Goal: Book appointment/travel/reservation

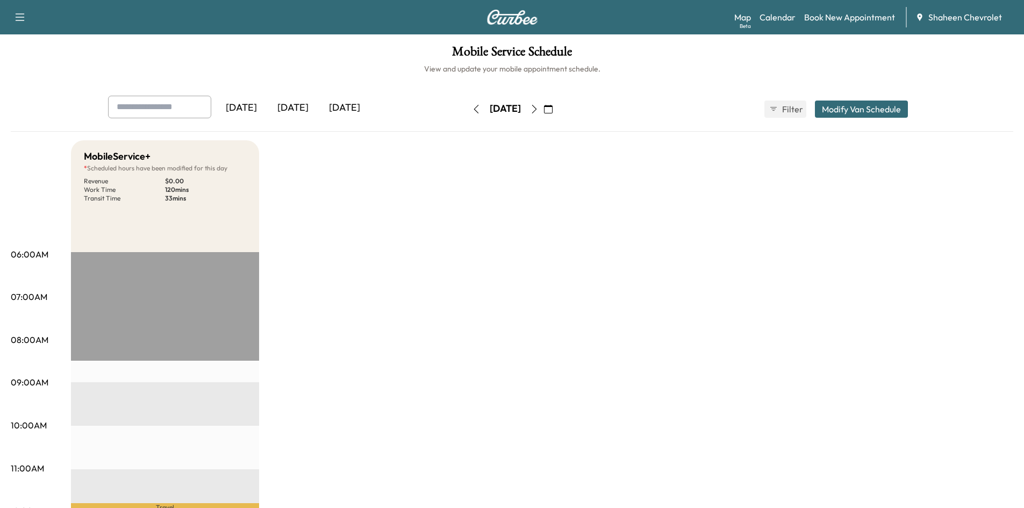
click at [472, 109] on icon "button" at bounding box center [476, 109] width 9 height 9
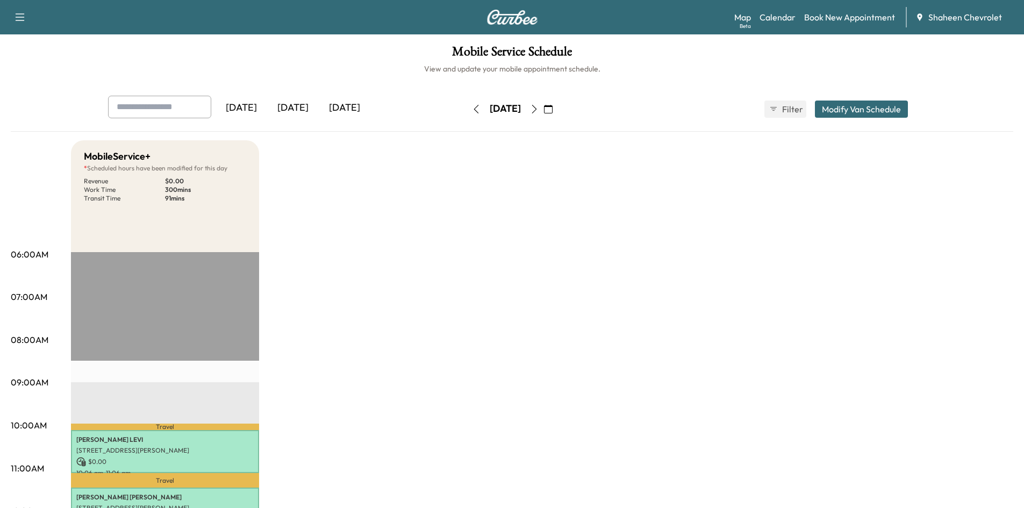
click at [472, 109] on icon "button" at bounding box center [476, 109] width 9 height 9
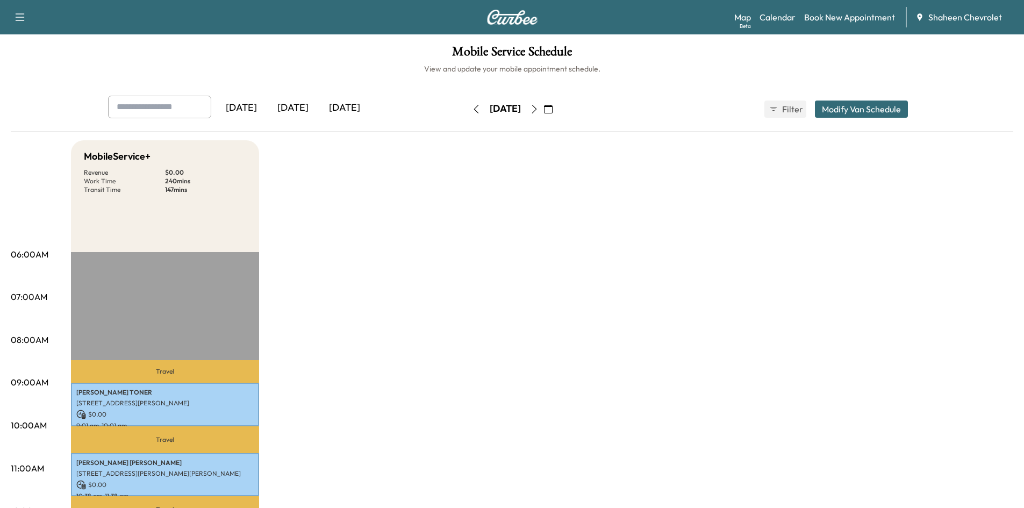
click at [538, 110] on icon "button" at bounding box center [534, 109] width 9 height 9
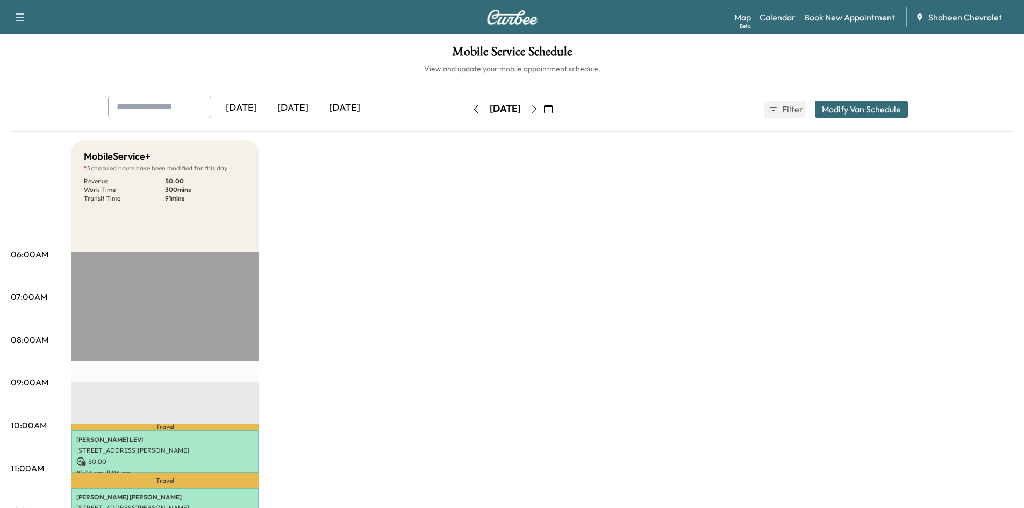
click at [538, 108] on icon "button" at bounding box center [534, 109] width 9 height 9
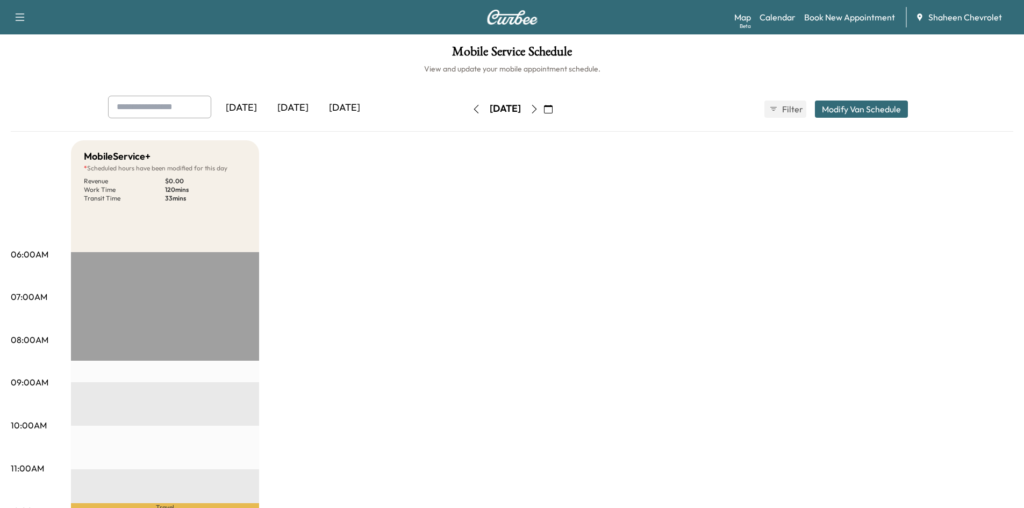
click at [538, 110] on icon "button" at bounding box center [534, 109] width 9 height 9
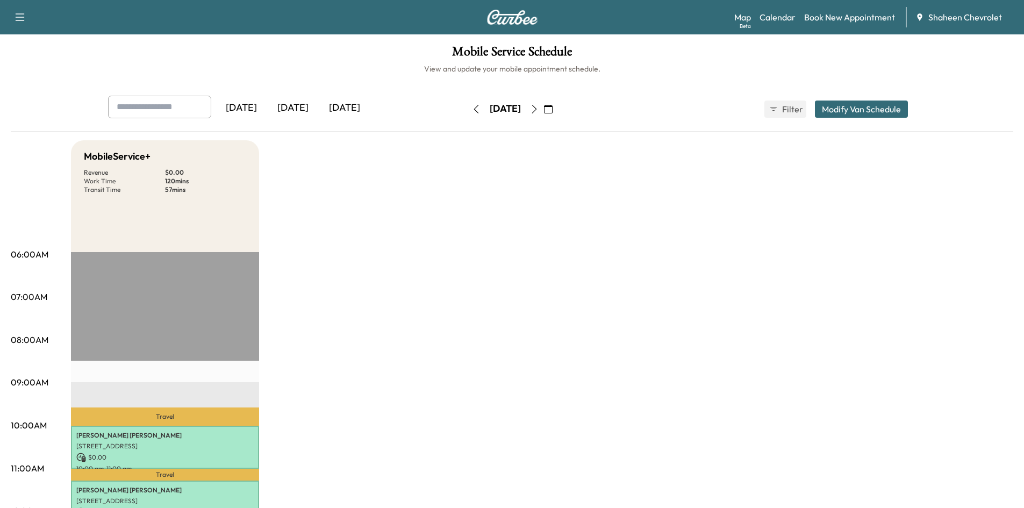
click at [472, 109] on icon "button" at bounding box center [476, 109] width 9 height 9
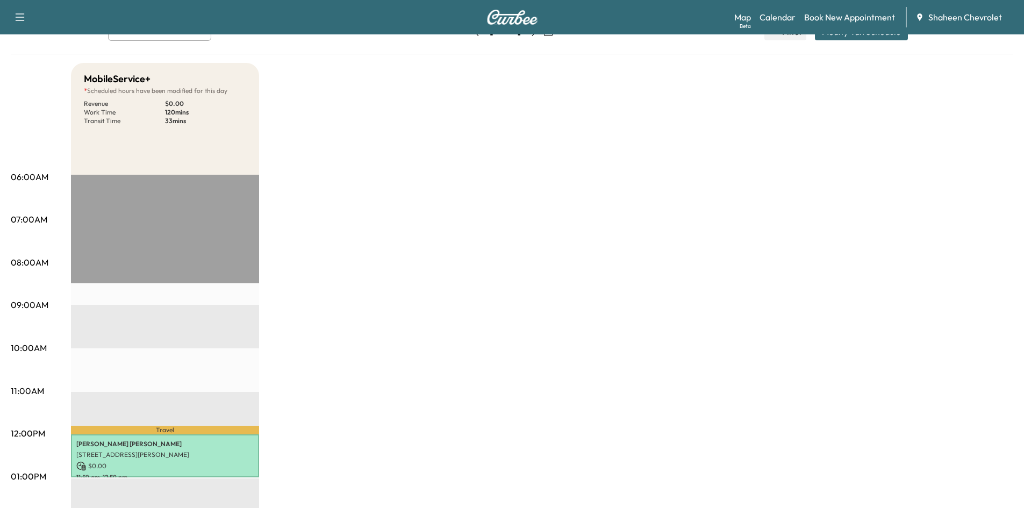
scroll to position [54, 0]
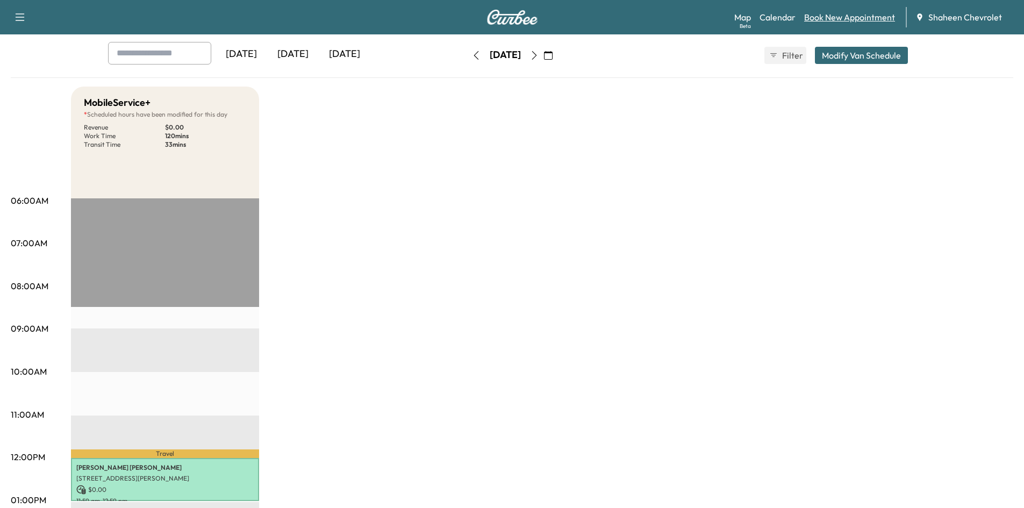
click at [859, 17] on link "Book New Appointment" at bounding box center [849, 17] width 91 height 13
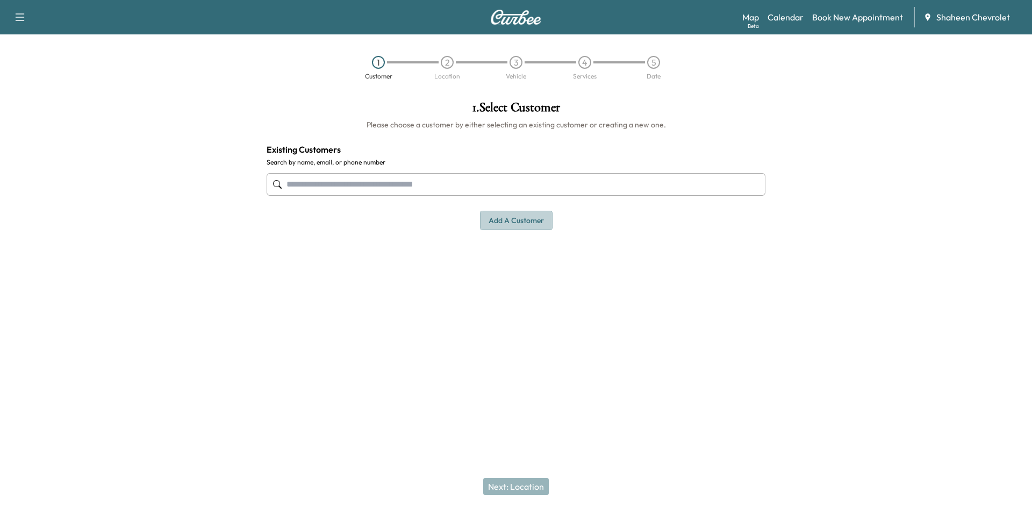
click at [514, 219] on button "Add a customer" at bounding box center [516, 221] width 73 height 20
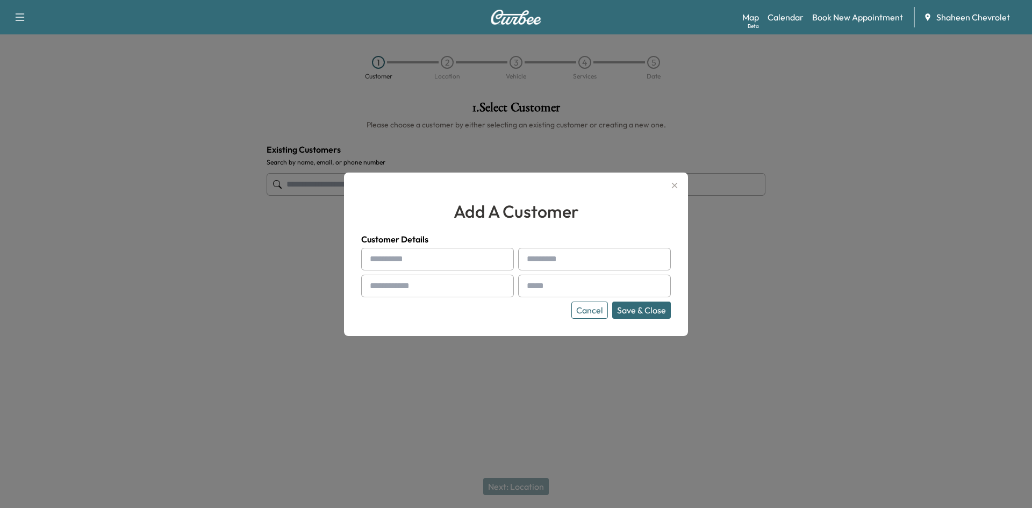
click at [390, 257] on input "text" at bounding box center [437, 259] width 153 height 23
type input "*****"
type input "******"
type input "**********"
click at [568, 289] on input "text" at bounding box center [594, 286] width 153 height 23
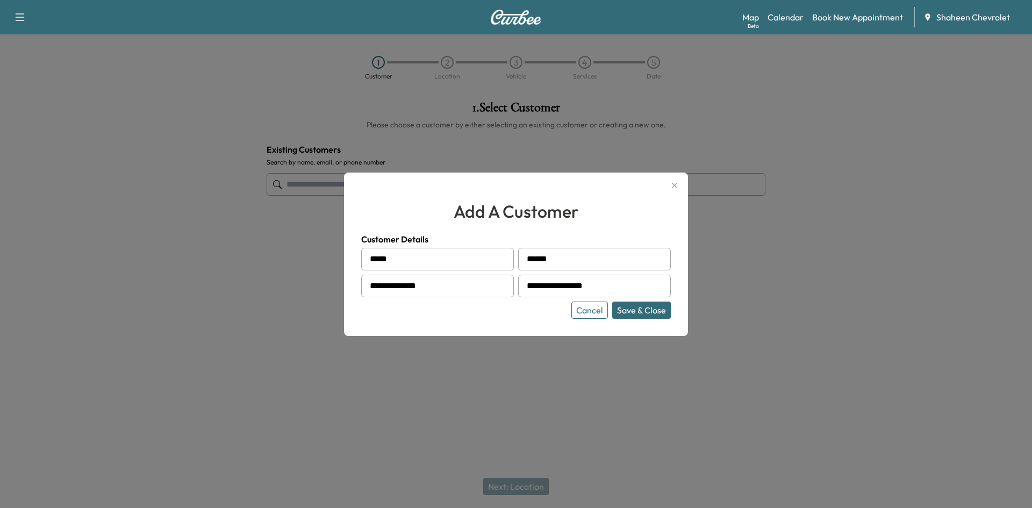
type input "**********"
click at [642, 312] on button "Save & Close" at bounding box center [641, 309] width 59 height 17
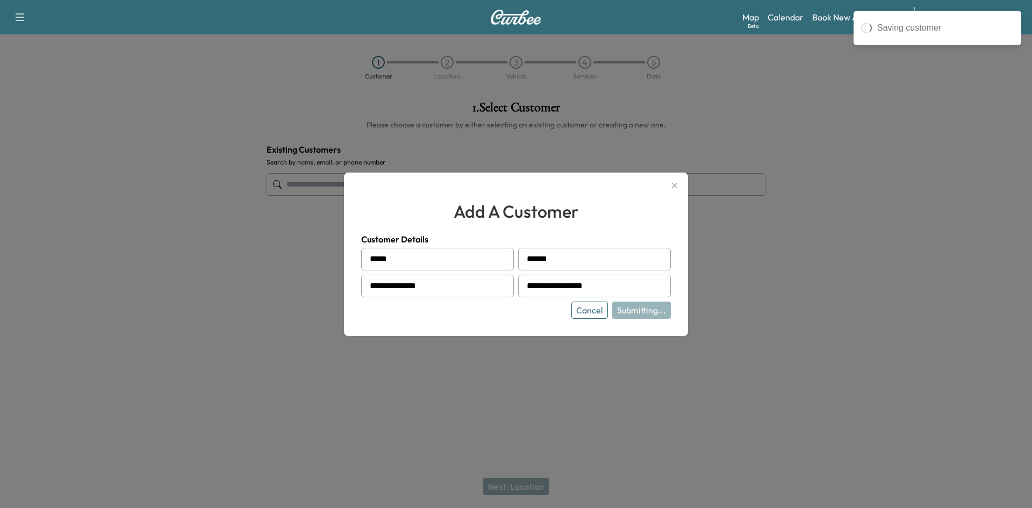
type input "**********"
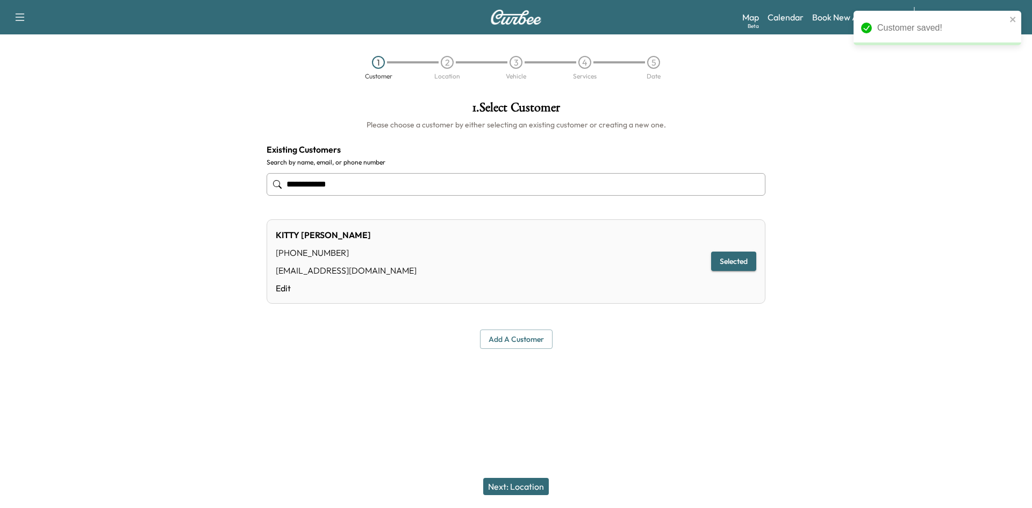
click at [531, 485] on button "Next: Location" at bounding box center [516, 486] width 66 height 17
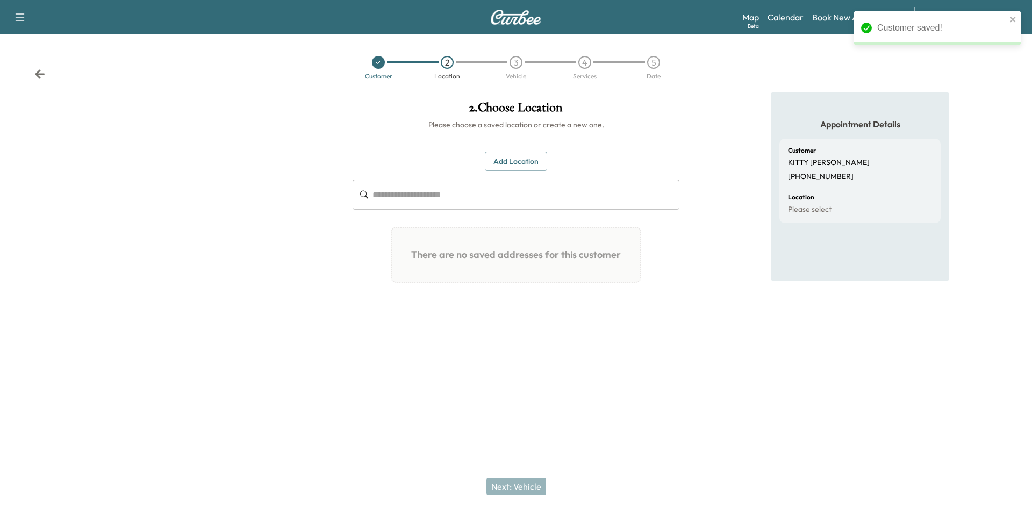
click at [430, 198] on input "text" at bounding box center [525, 194] width 307 height 30
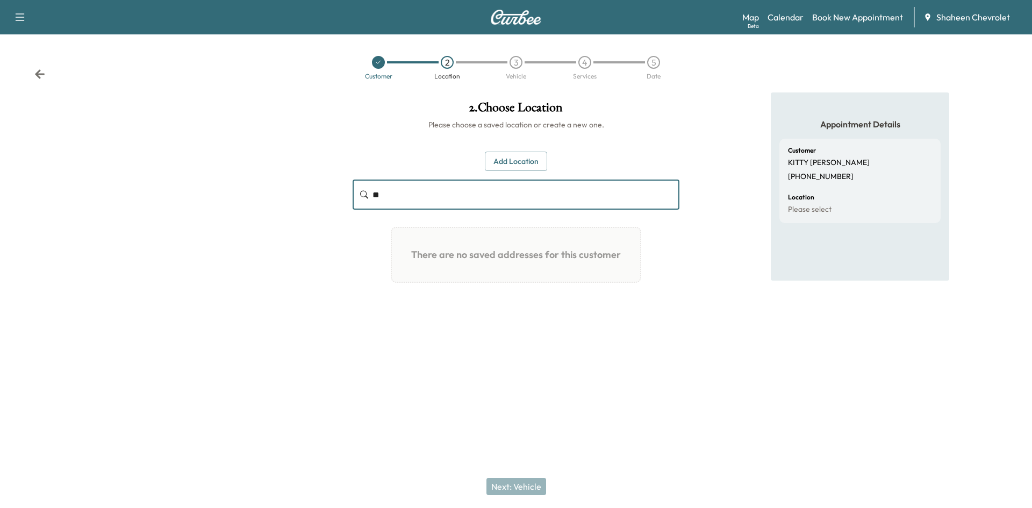
type input "*"
click at [526, 160] on button "Add Location" at bounding box center [516, 162] width 62 height 20
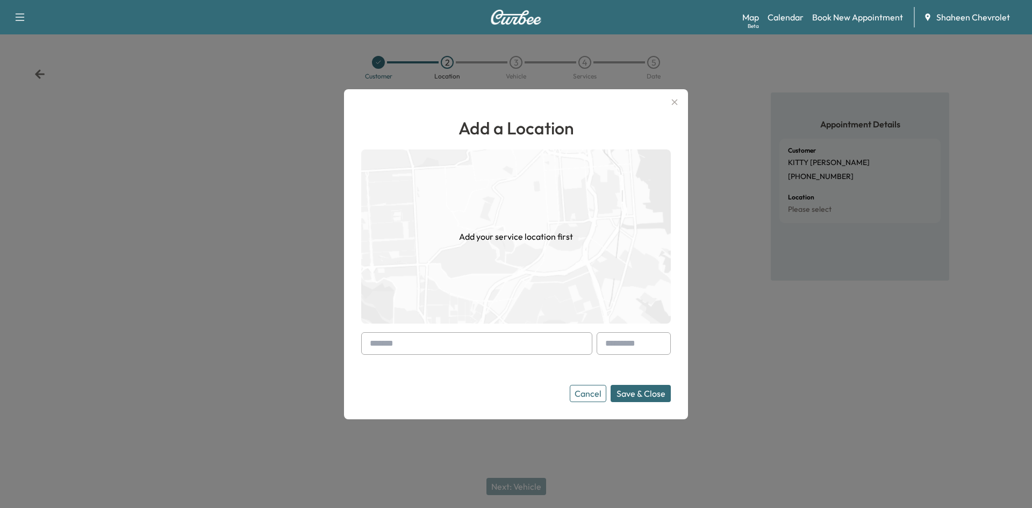
click at [455, 343] on input "text" at bounding box center [476, 343] width 231 height 23
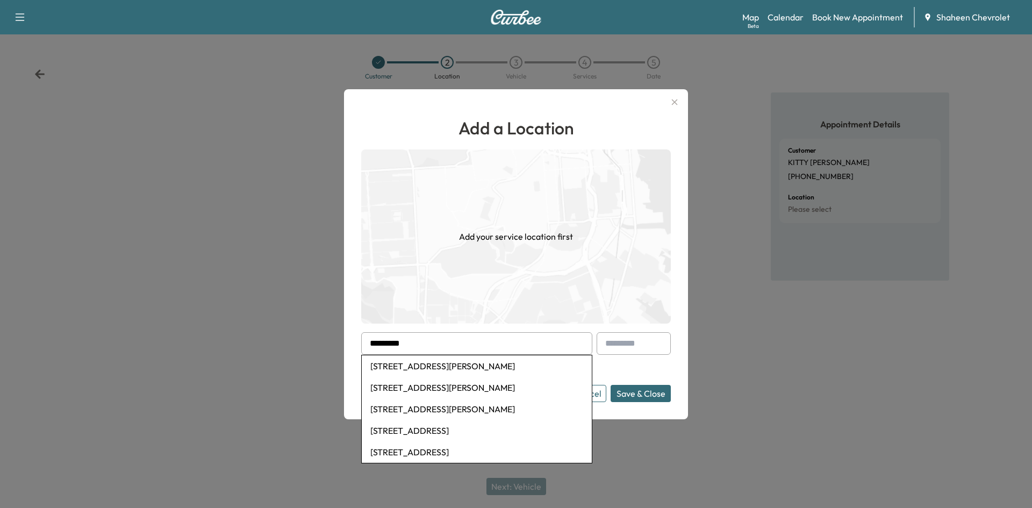
click at [449, 371] on li "[STREET_ADDRESS][PERSON_NAME]" at bounding box center [477, 365] width 230 height 21
type input "**********"
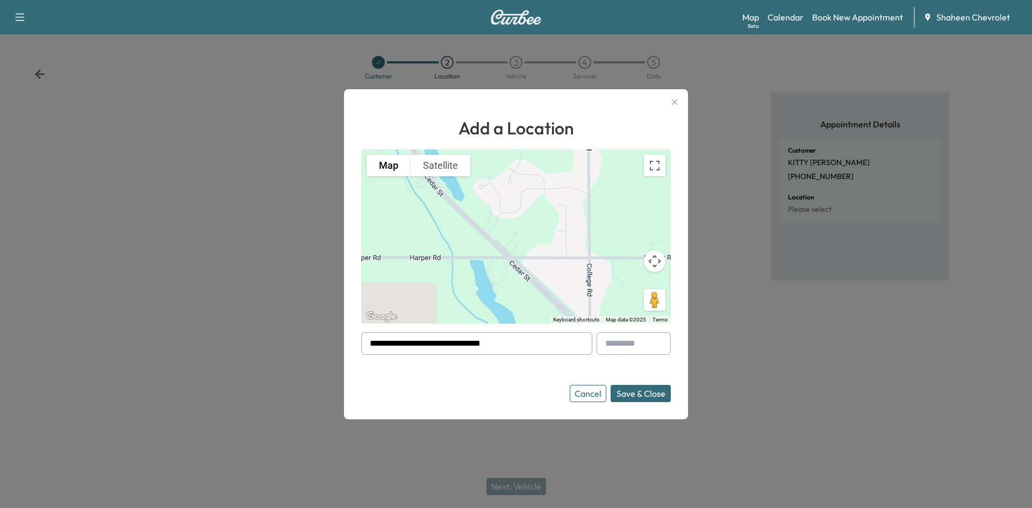
click at [631, 392] on button "Save & Close" at bounding box center [640, 393] width 60 height 17
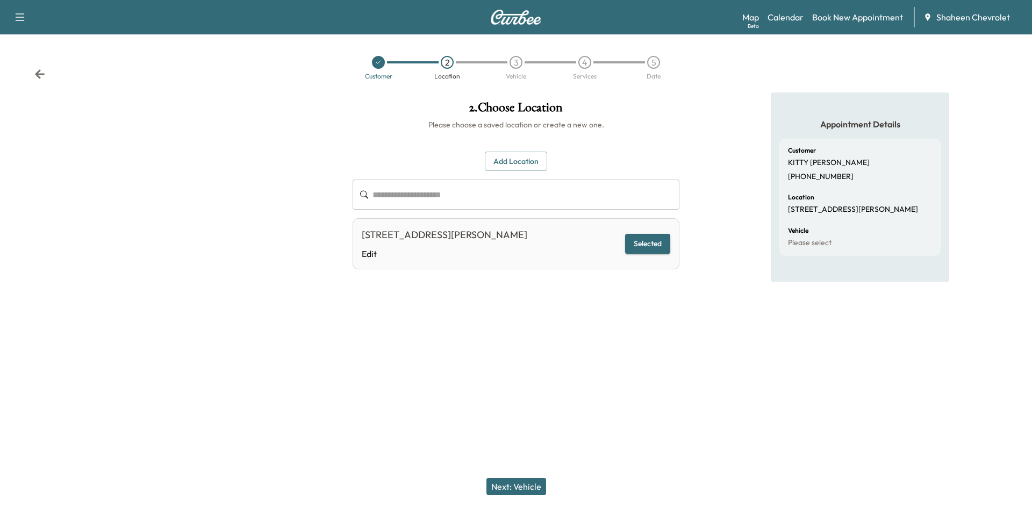
click at [535, 487] on button "Next: Vehicle" at bounding box center [516, 486] width 60 height 17
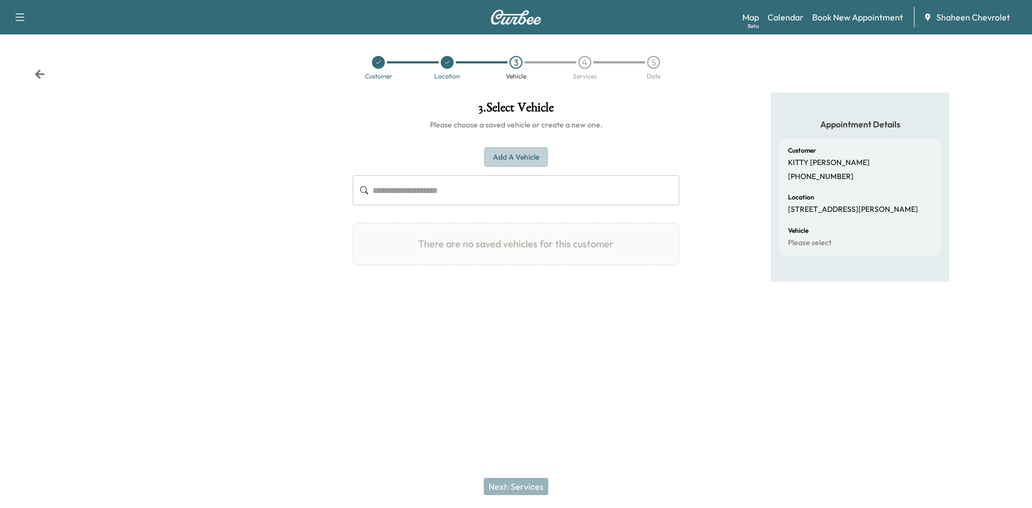
click at [512, 156] on button "Add a Vehicle" at bounding box center [515, 157] width 63 height 20
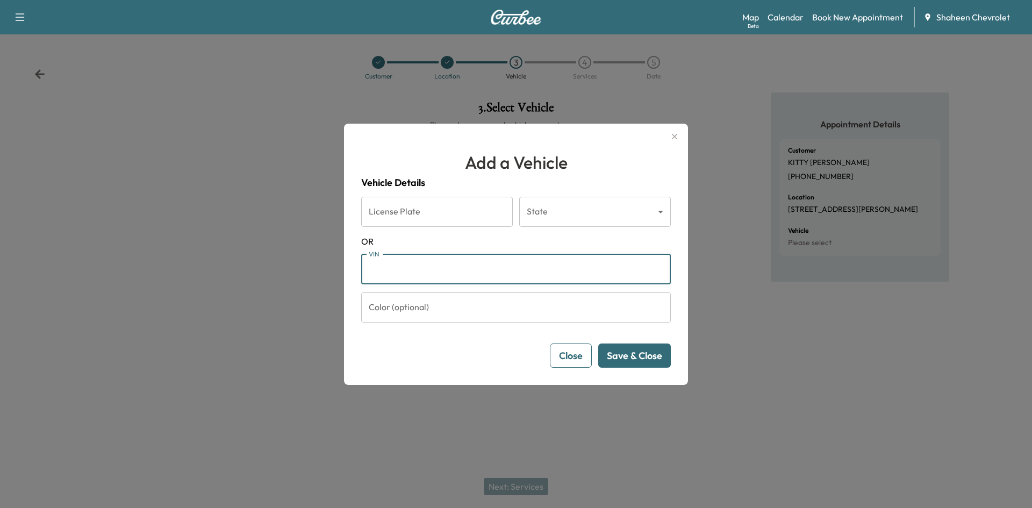
click at [466, 267] on input "VIN" at bounding box center [515, 269] width 309 height 30
paste input "**********"
type input "**********"
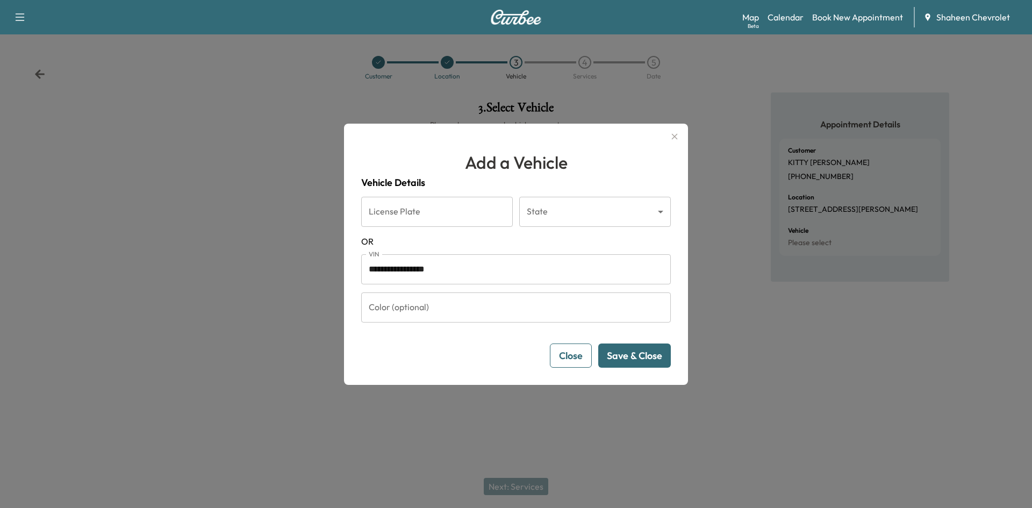
click at [624, 360] on button "Save & Close" at bounding box center [634, 355] width 73 height 24
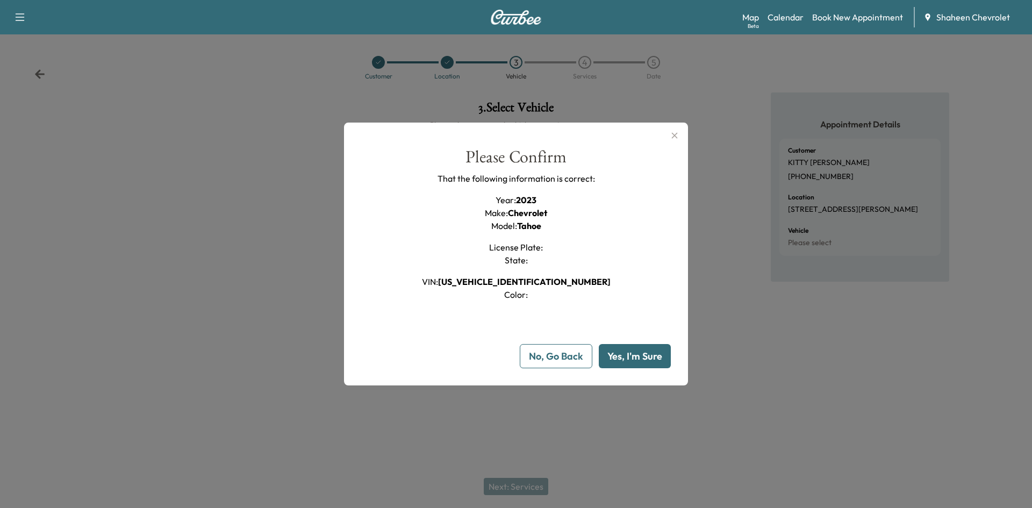
click at [622, 358] on button "Yes, I'm Sure" at bounding box center [635, 356] width 72 height 24
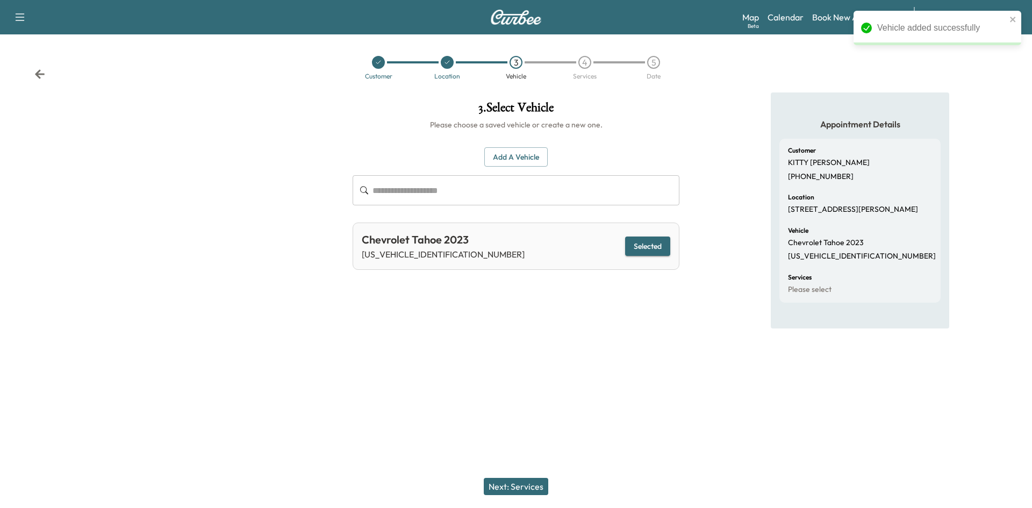
click at [537, 484] on button "Next: Services" at bounding box center [516, 486] width 64 height 17
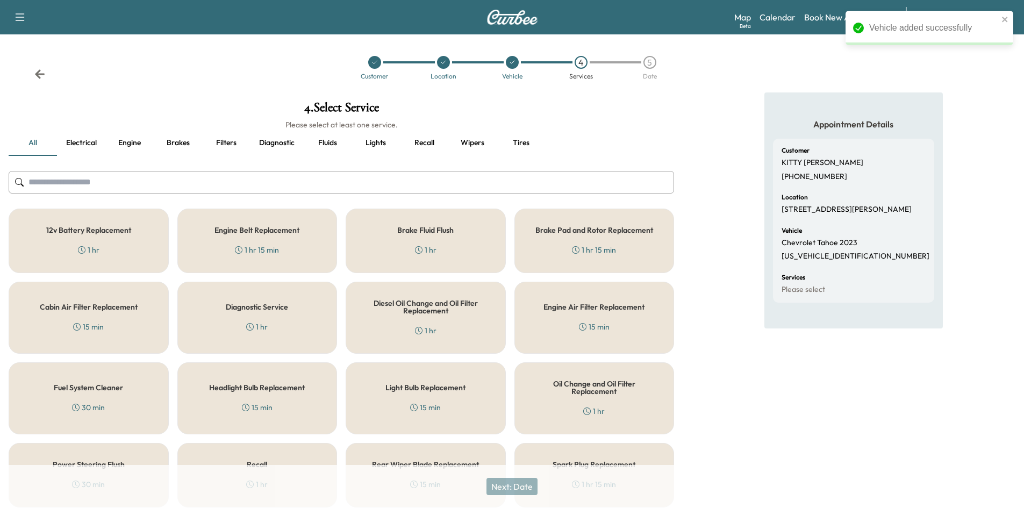
click at [135, 174] on input "text" at bounding box center [341, 182] width 665 height 23
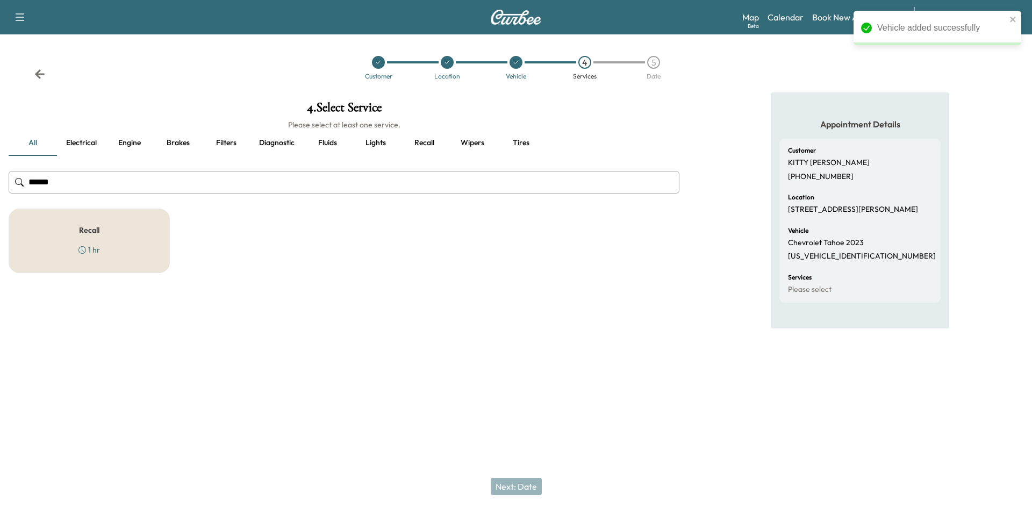
type input "******"
click at [138, 227] on div "Recall 1 hr" at bounding box center [89, 240] width 161 height 64
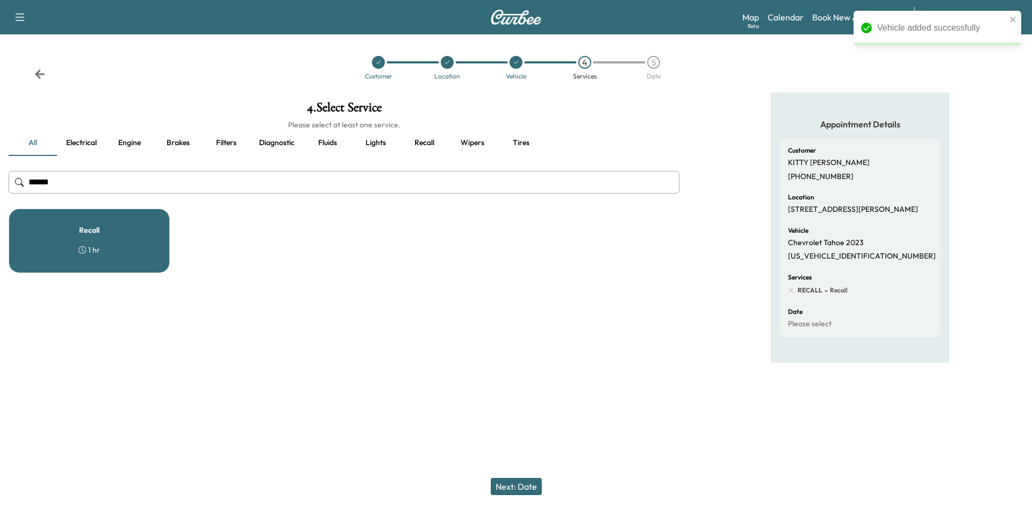
click at [516, 491] on button "Next: Date" at bounding box center [516, 486] width 51 height 17
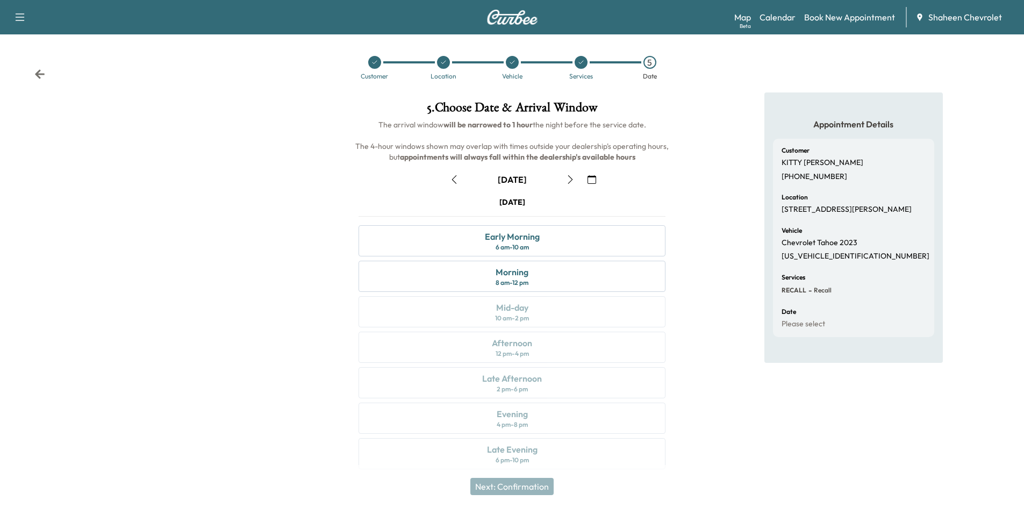
click at [569, 178] on icon "button" at bounding box center [570, 179] width 9 height 9
click at [541, 279] on div "Morning 8 am - 12 pm" at bounding box center [511, 276] width 307 height 31
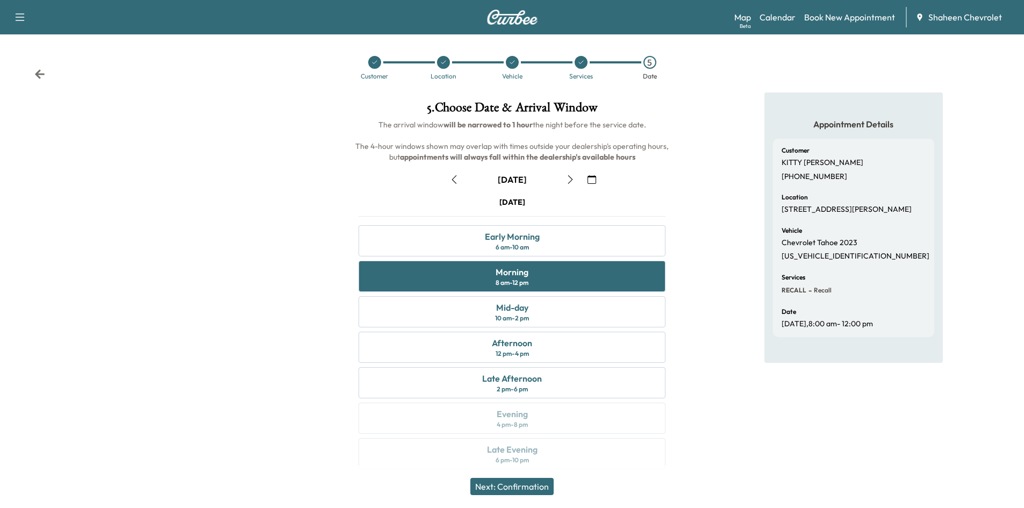
click at [535, 486] on button "Next: Confirmation" at bounding box center [511, 486] width 83 height 17
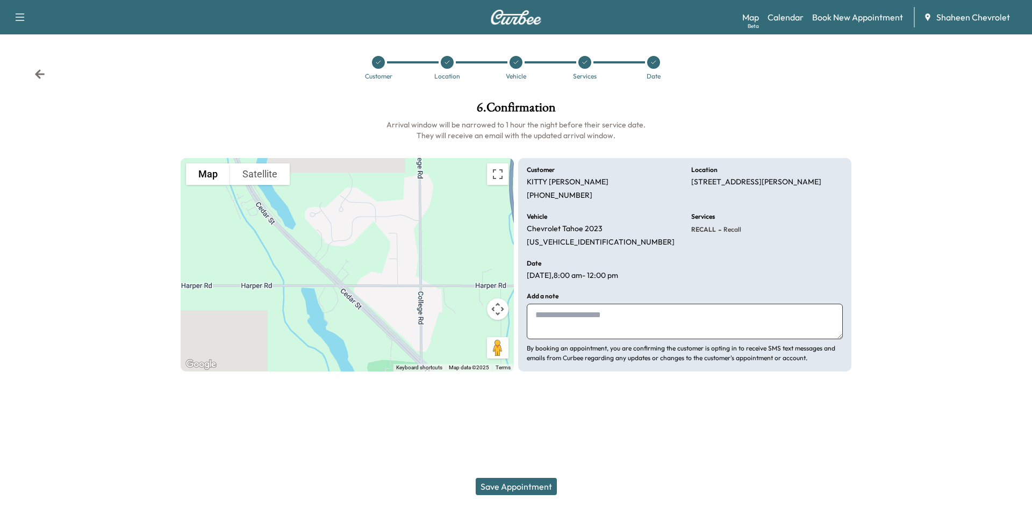
click at [568, 321] on textarea at bounding box center [685, 321] width 316 height 35
type textarea "**********"
click at [540, 485] on button "Save Appointment" at bounding box center [516, 486] width 81 height 17
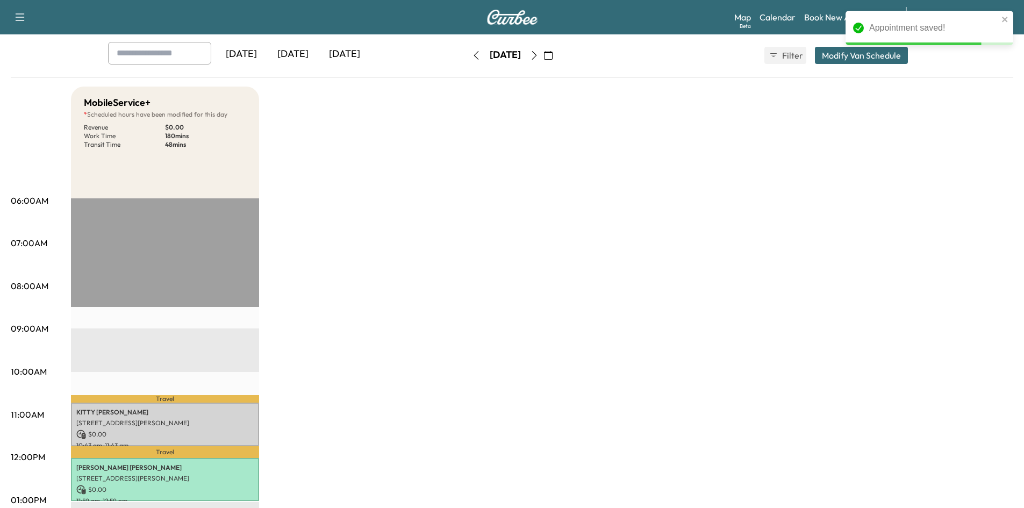
scroll to position [107, 0]
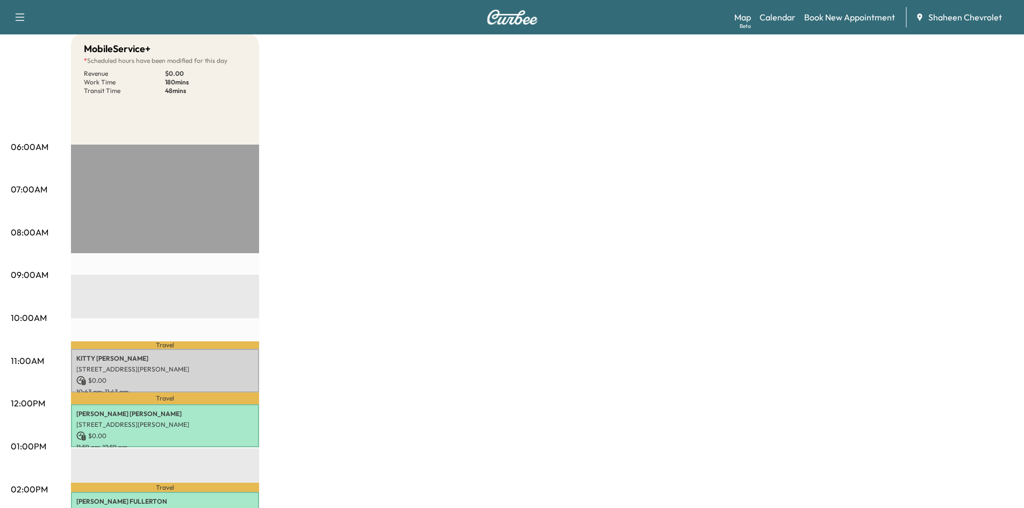
click at [819, 243] on div "MobileService+ * Scheduled hours have been modified for this day Revenue $ 0.00…" at bounding box center [542, 436] width 942 height 806
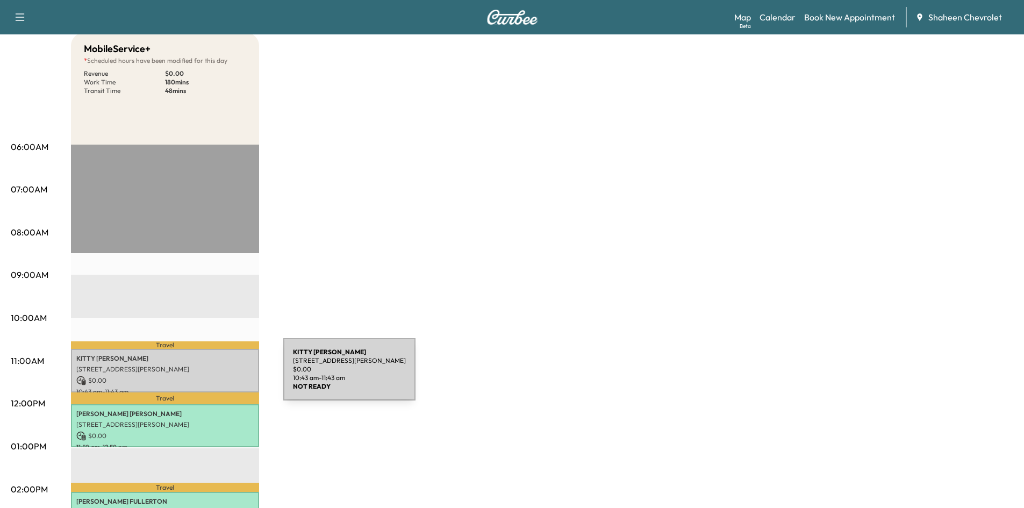
click at [203, 376] on p "$ 0.00" at bounding box center [164, 381] width 177 height 10
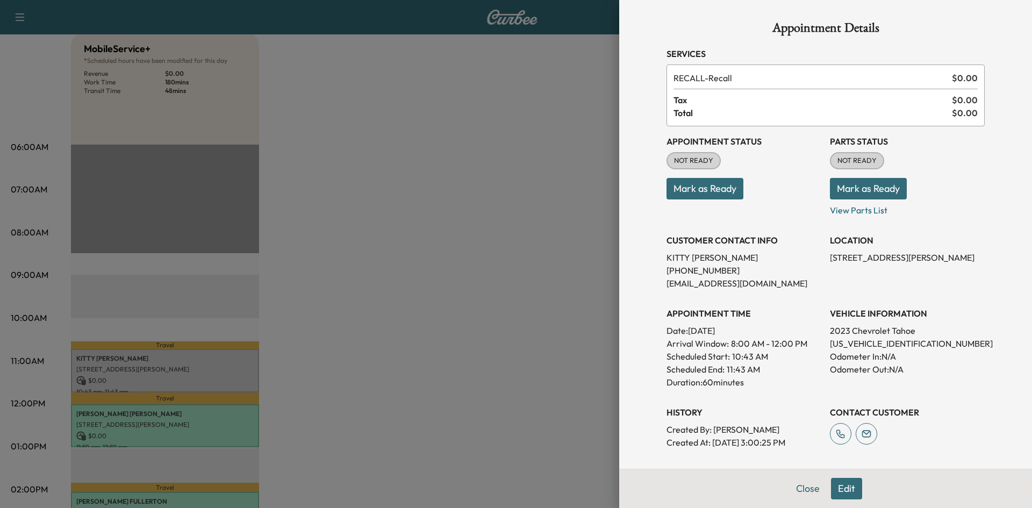
click at [717, 189] on button "Mark as Ready" at bounding box center [704, 188] width 77 height 21
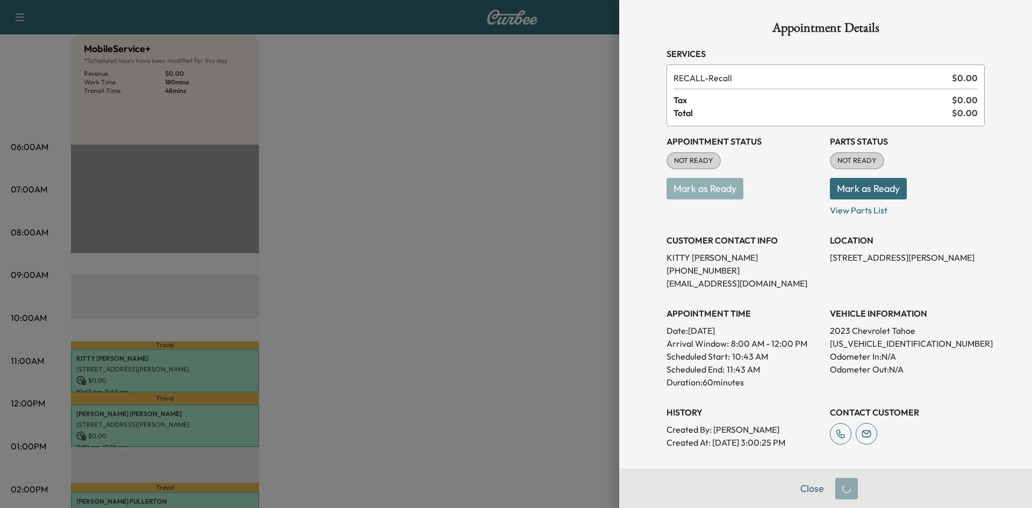
click at [830, 183] on button "Mark as Ready" at bounding box center [868, 188] width 77 height 21
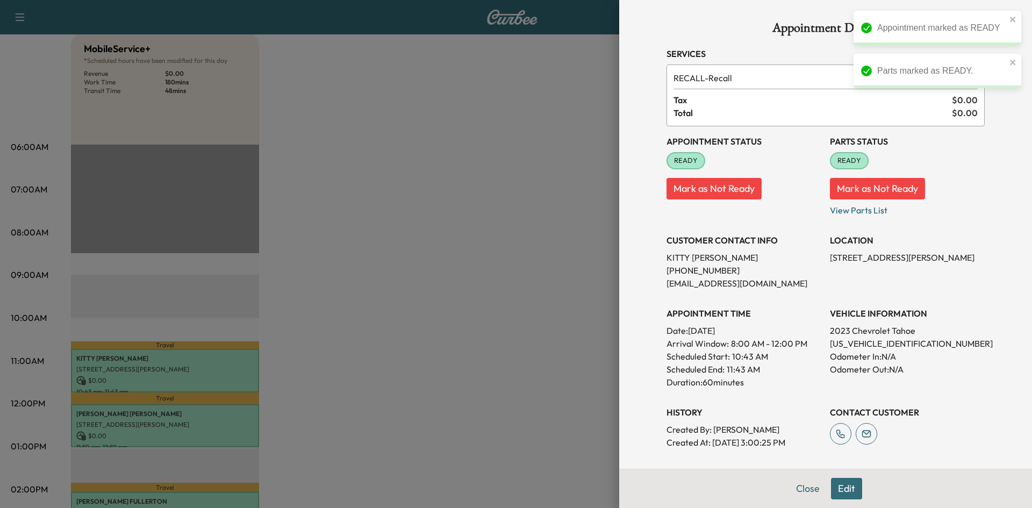
click at [525, 200] on div at bounding box center [516, 254] width 1032 height 508
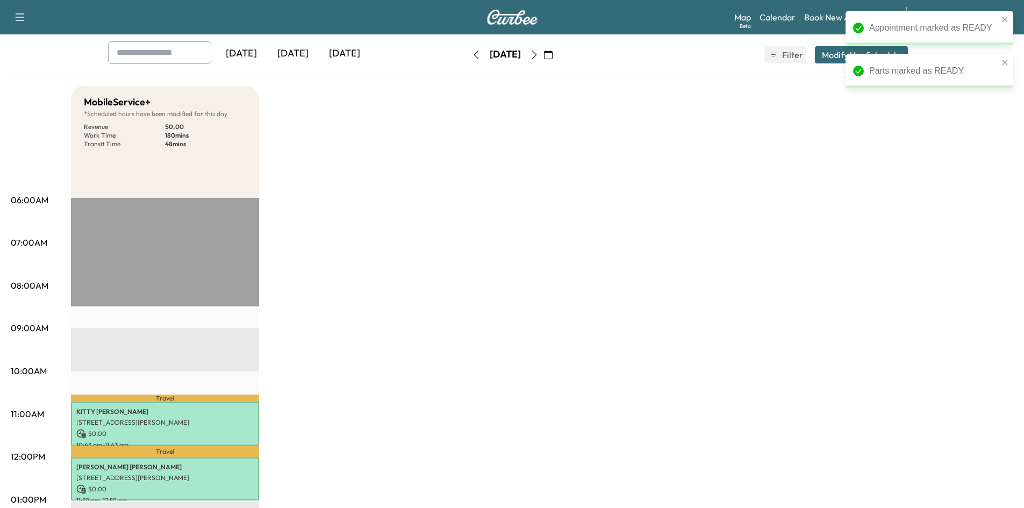
scroll to position [54, 0]
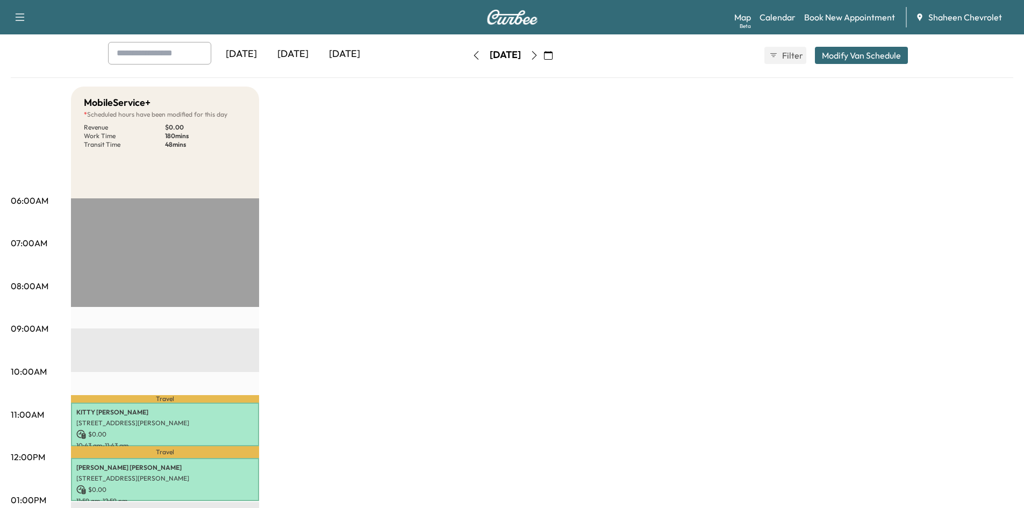
click at [472, 56] on icon "button" at bounding box center [476, 55] width 9 height 9
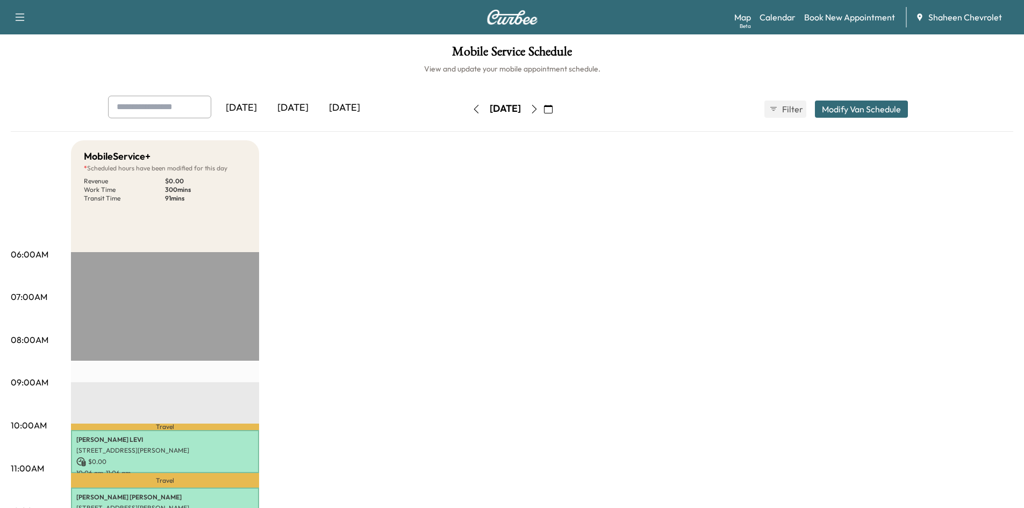
drag, startPoint x: 824, startPoint y: 57, endPoint x: 788, endPoint y: 47, distance: 37.8
click at [824, 57] on h1 "Mobile Service Schedule" at bounding box center [512, 54] width 1002 height 18
click at [753, 18] on div "Map Beta Calendar Book New Appointment Shaheen Chevrolet" at bounding box center [874, 17] width 281 height 20
click at [748, 18] on link "Map Beta" at bounding box center [742, 17] width 17 height 13
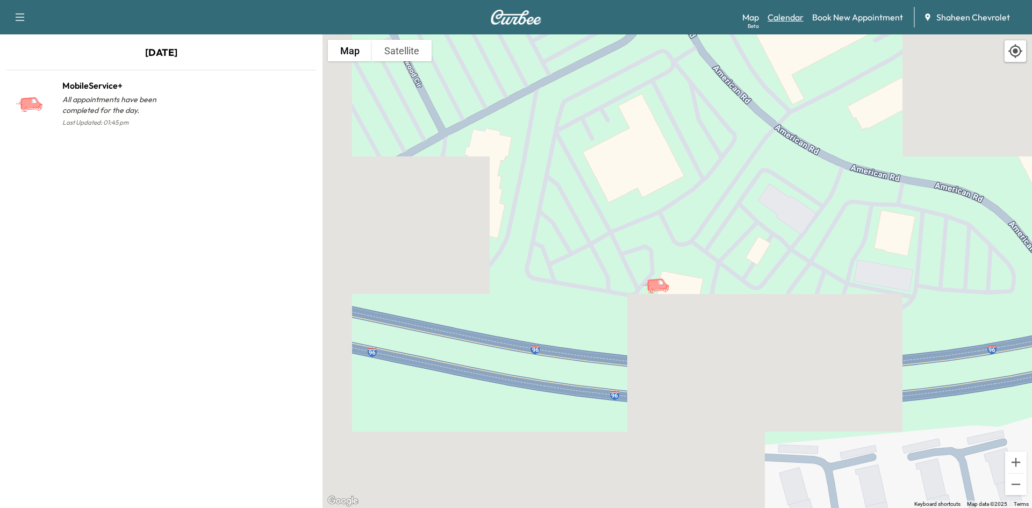
click at [795, 21] on link "Calendar" at bounding box center [785, 17] width 36 height 13
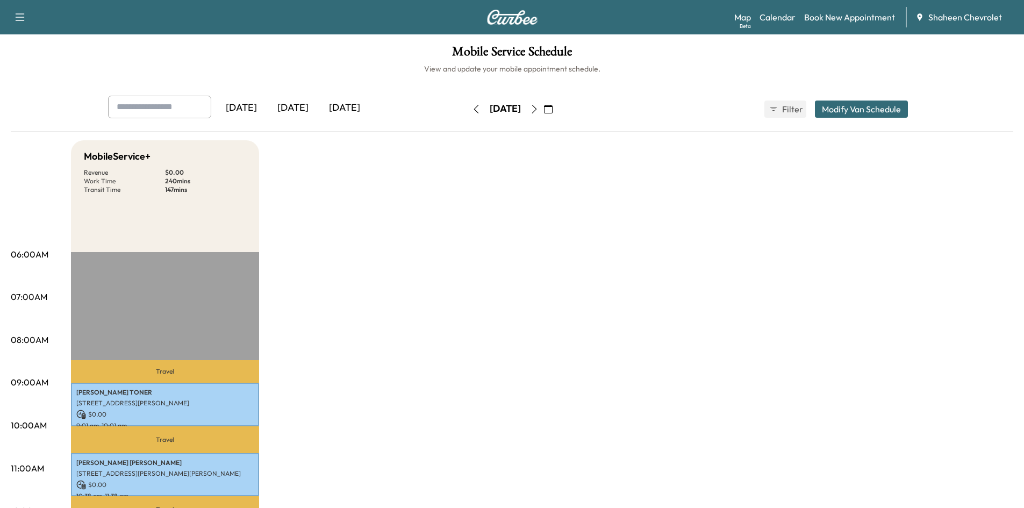
click at [538, 110] on icon "button" at bounding box center [534, 109] width 9 height 9
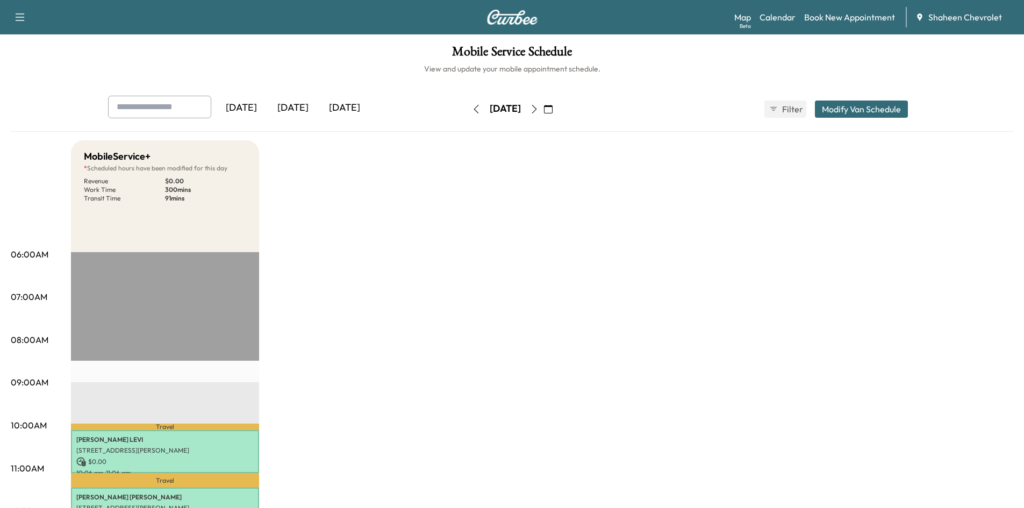
click at [538, 110] on icon "button" at bounding box center [534, 109] width 9 height 9
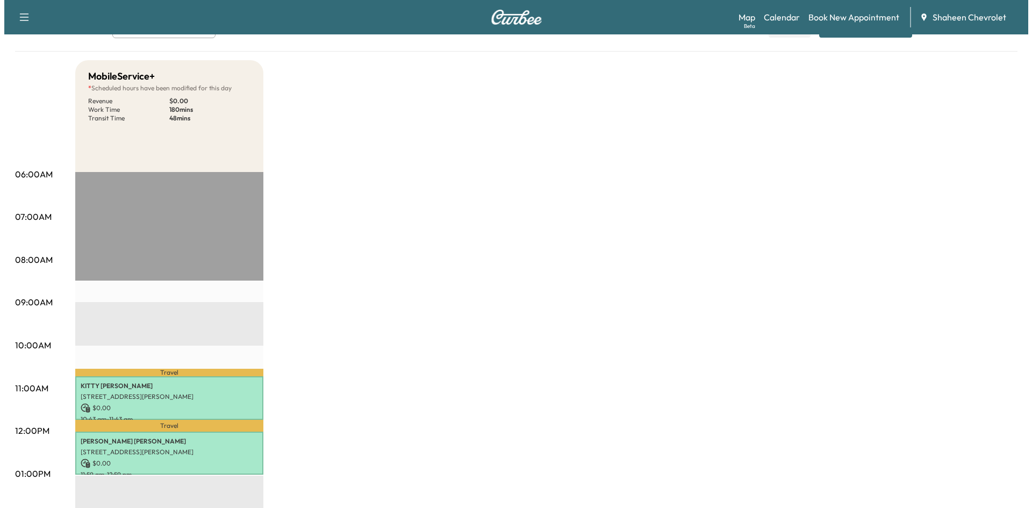
scroll to position [215, 0]
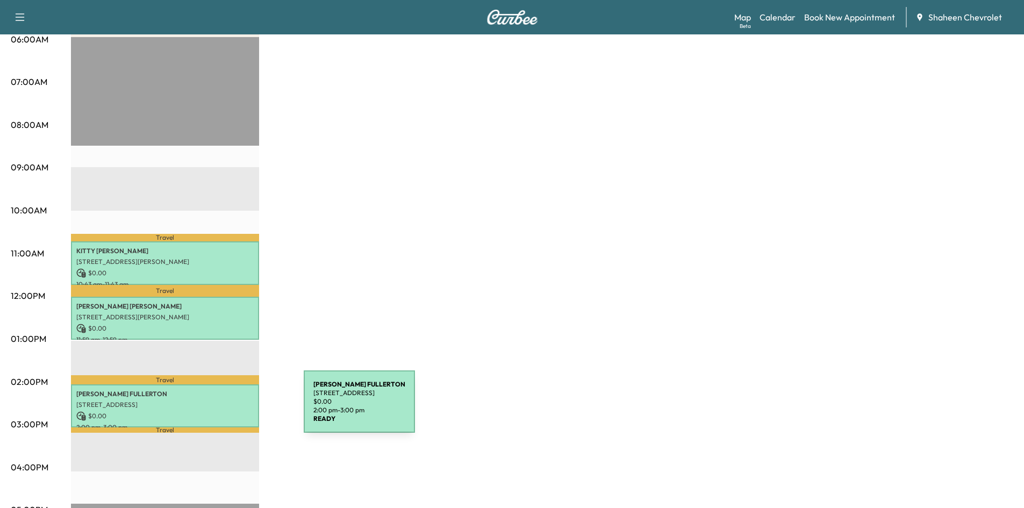
click at [223, 411] on p "$ 0.00" at bounding box center [164, 416] width 177 height 10
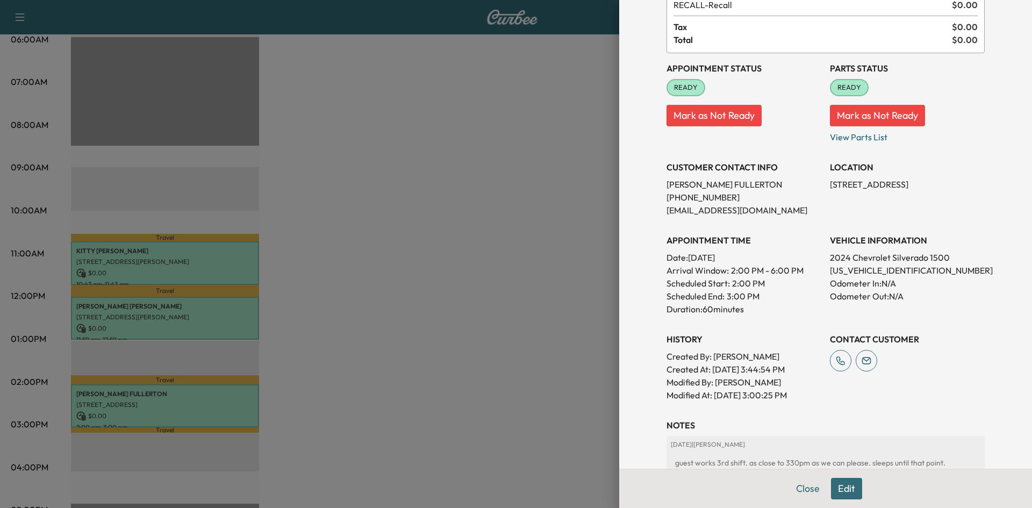
scroll to position [107, 0]
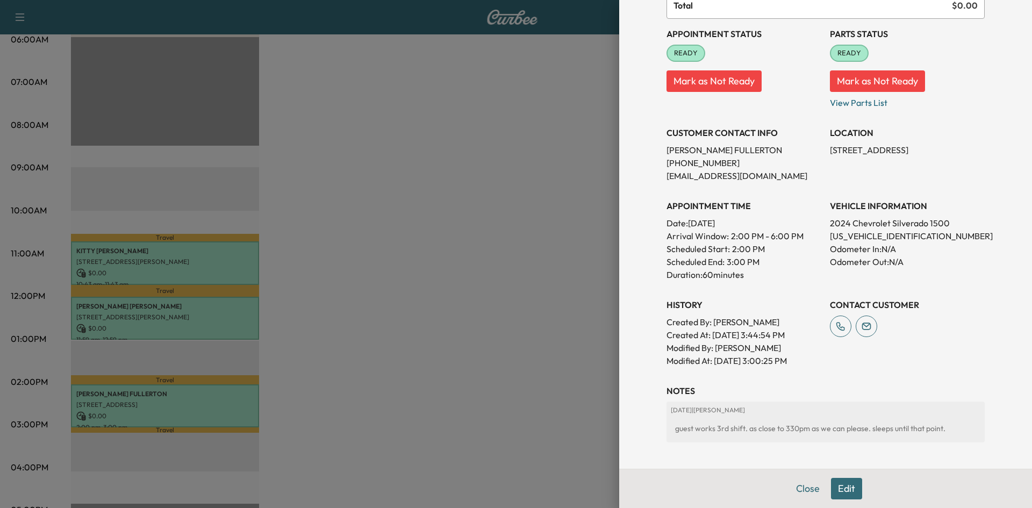
click at [831, 481] on button "Edit" at bounding box center [846, 488] width 31 height 21
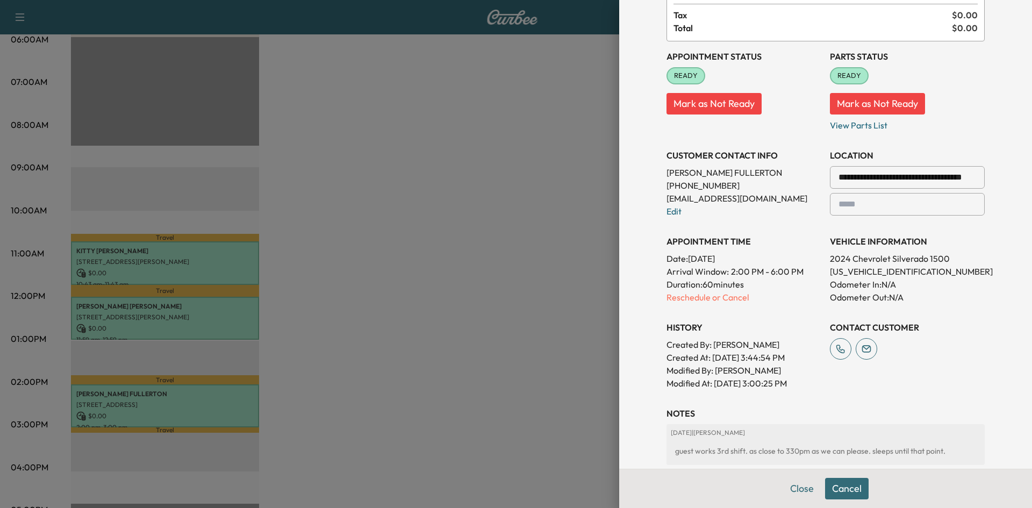
scroll to position [130, 0]
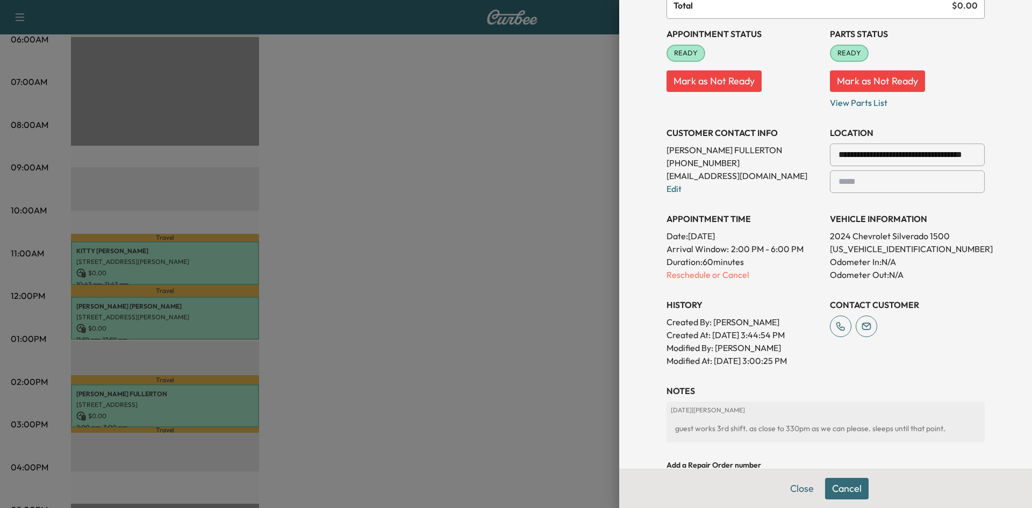
click at [862, 149] on input "**********" at bounding box center [907, 154] width 155 height 23
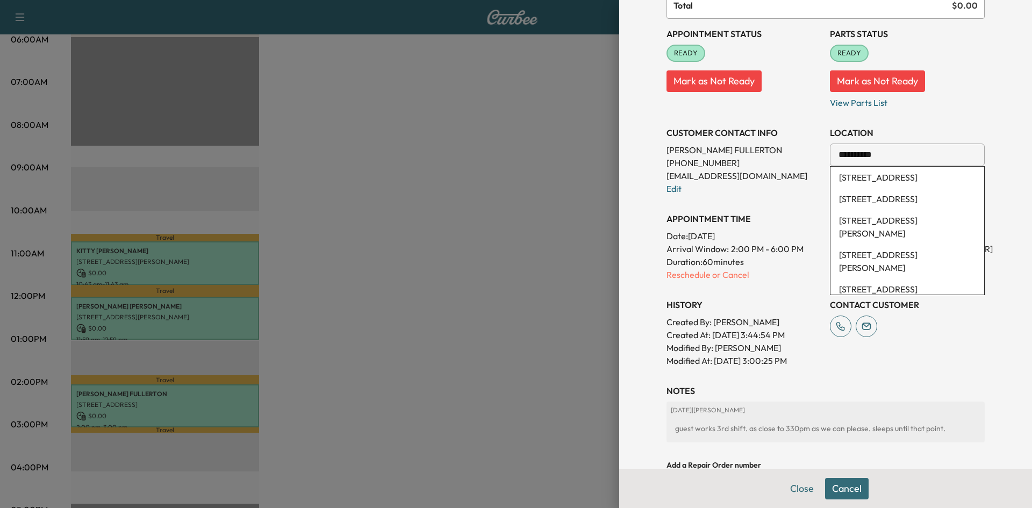
click at [872, 181] on li "[STREET_ADDRESS]" at bounding box center [907, 177] width 154 height 21
type input "**********"
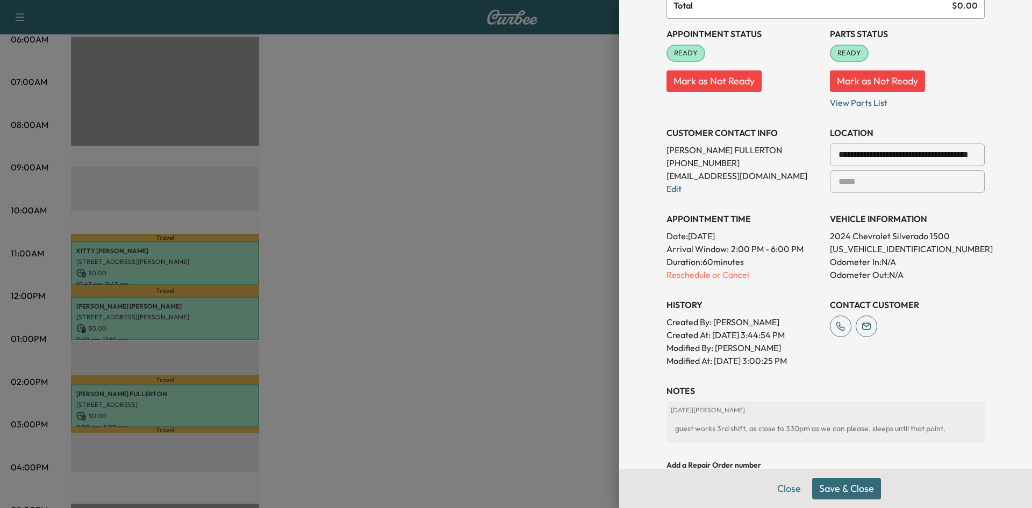
click at [844, 491] on button "Save & Close" at bounding box center [846, 488] width 69 height 21
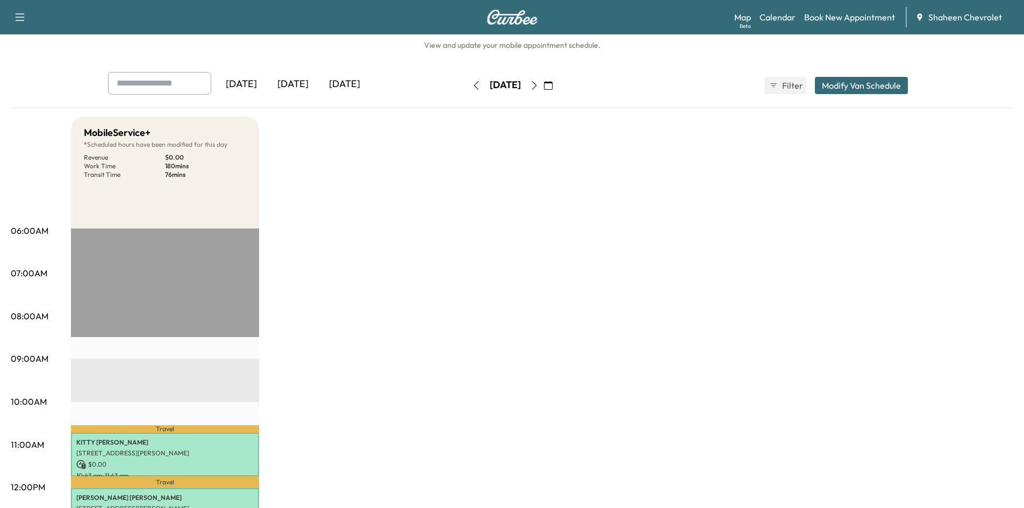
scroll to position [0, 0]
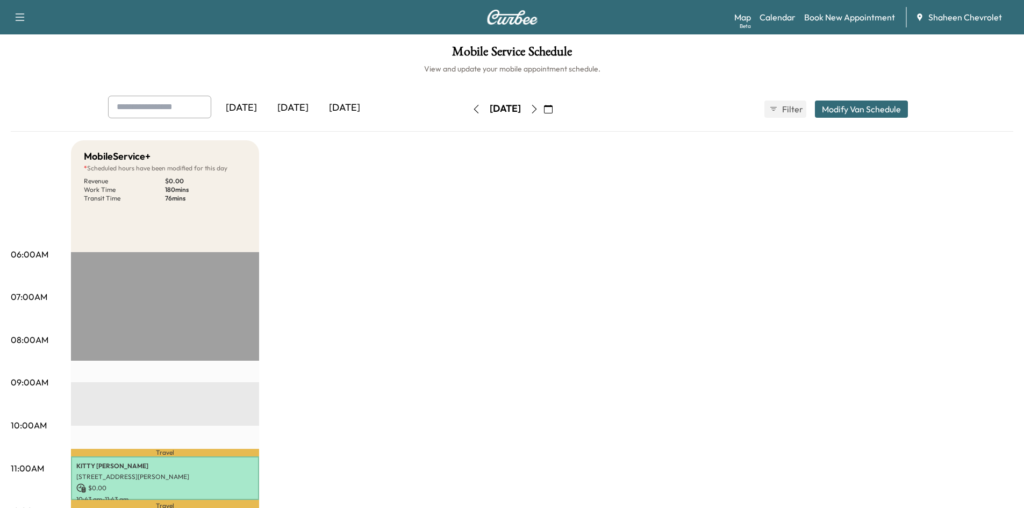
click at [538, 109] on icon "button" at bounding box center [534, 109] width 9 height 9
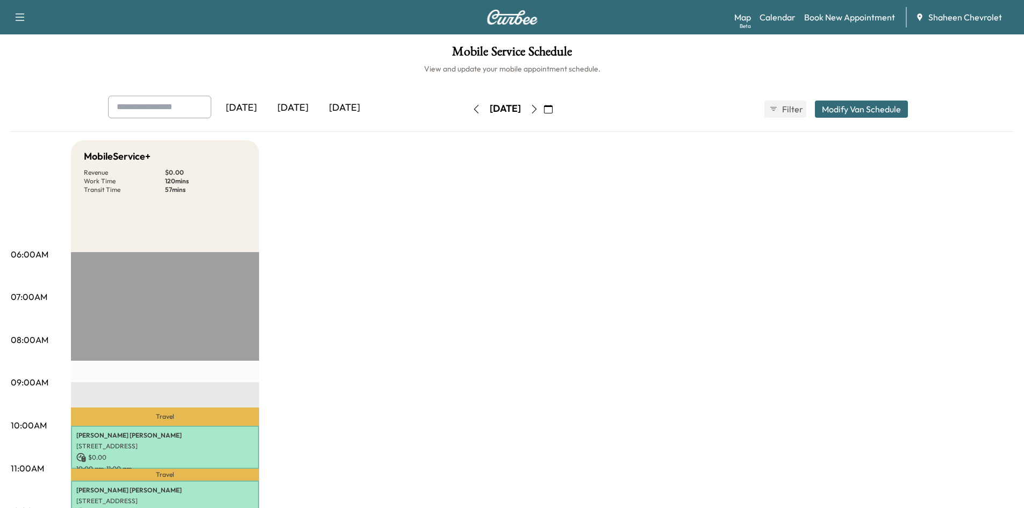
click at [472, 107] on icon "button" at bounding box center [476, 109] width 9 height 9
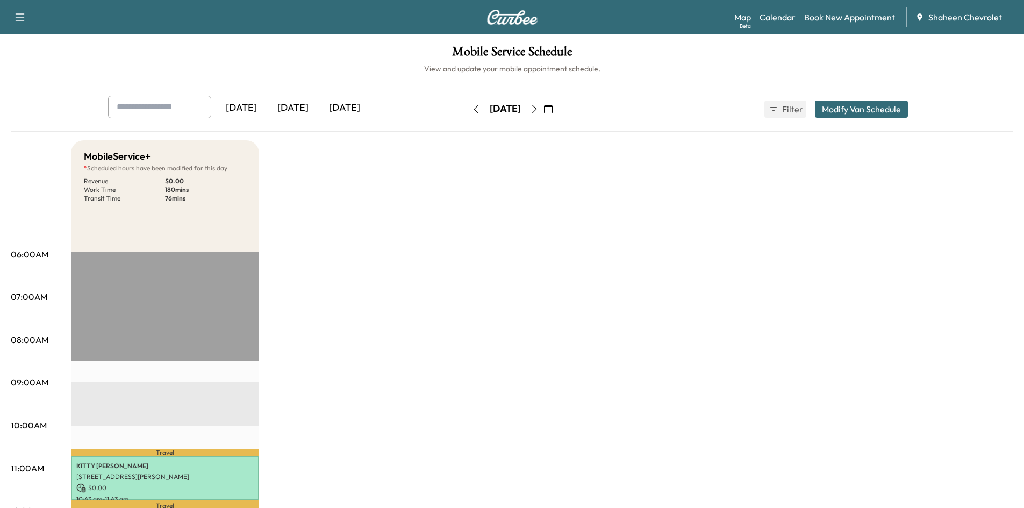
click at [467, 110] on button "button" at bounding box center [476, 108] width 18 height 17
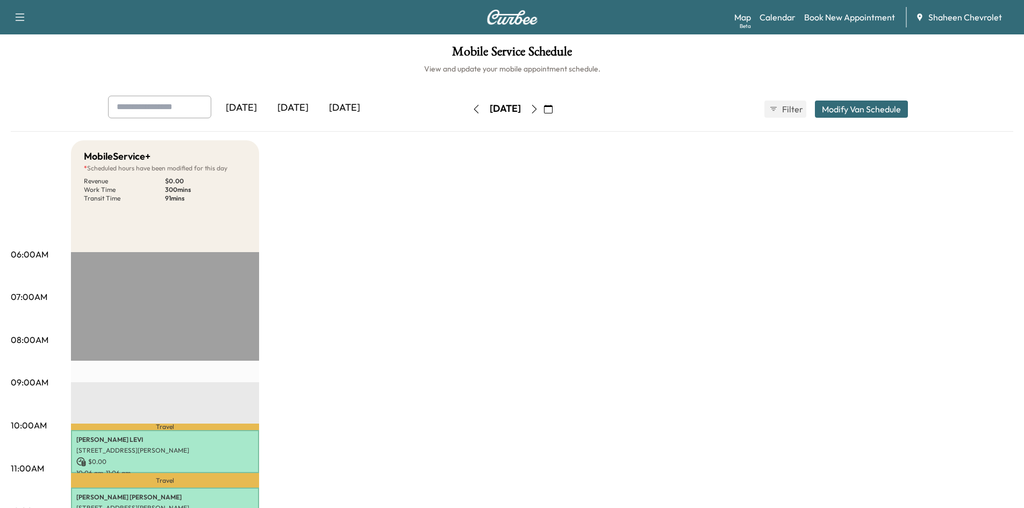
click at [472, 107] on icon "button" at bounding box center [476, 109] width 9 height 9
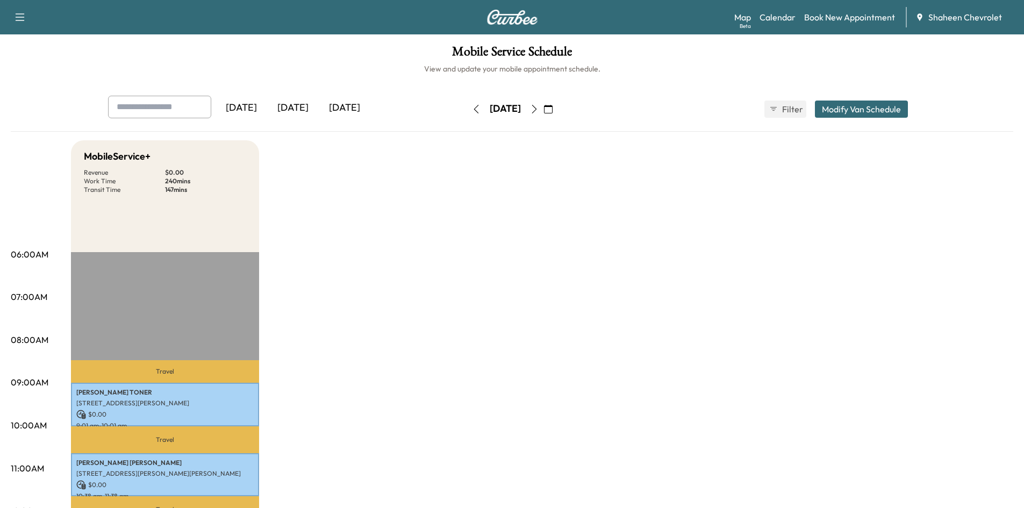
click at [538, 110] on icon "button" at bounding box center [534, 109] width 9 height 9
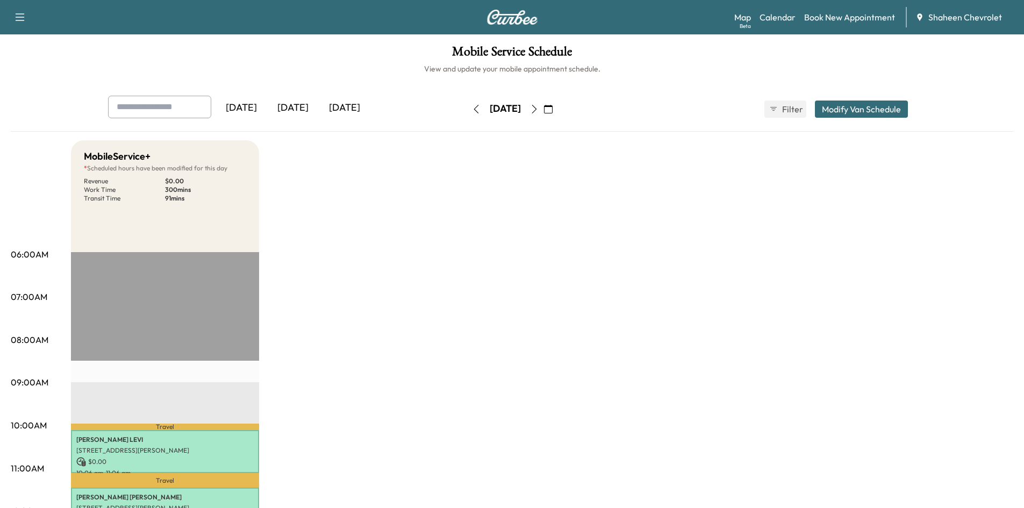
click at [538, 109] on icon "button" at bounding box center [534, 109] width 9 height 9
